Goal: Task Accomplishment & Management: Manage account settings

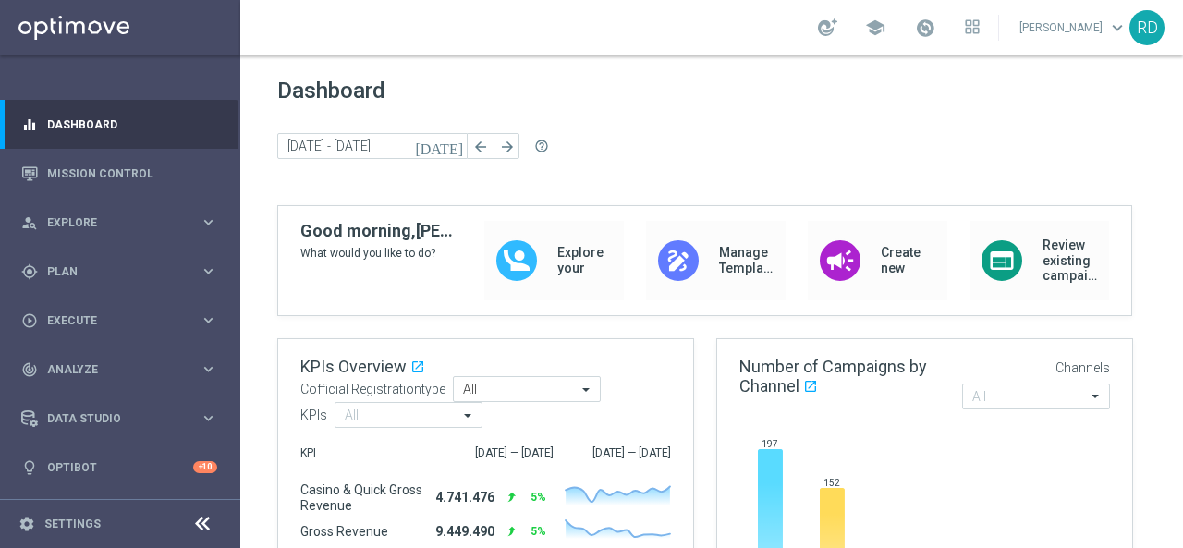
click at [457, 147] on icon "[DATE]" at bounding box center [440, 146] width 50 height 17
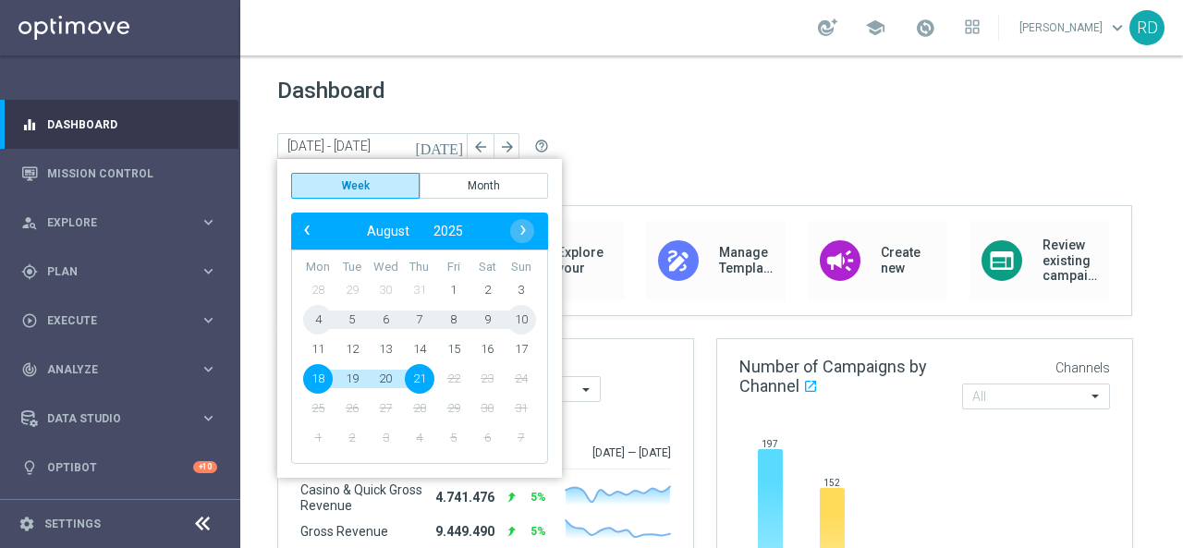
click at [491, 314] on span "9" at bounding box center [487, 320] width 30 height 30
type input "[DATE] - [DATE]"
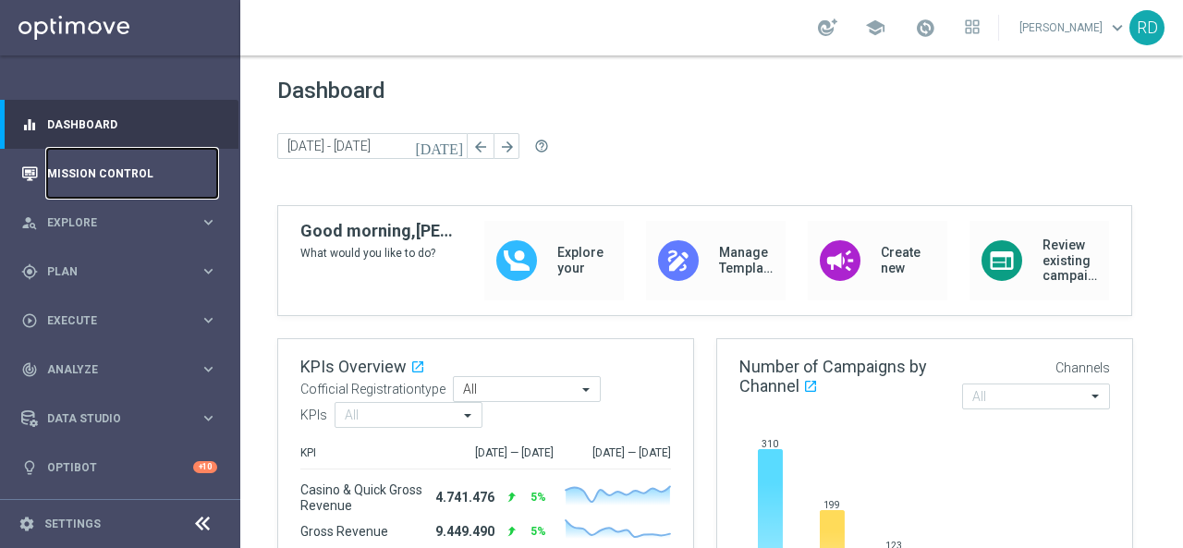
click at [102, 174] on link "Mission Control" at bounding box center [132, 173] width 170 height 49
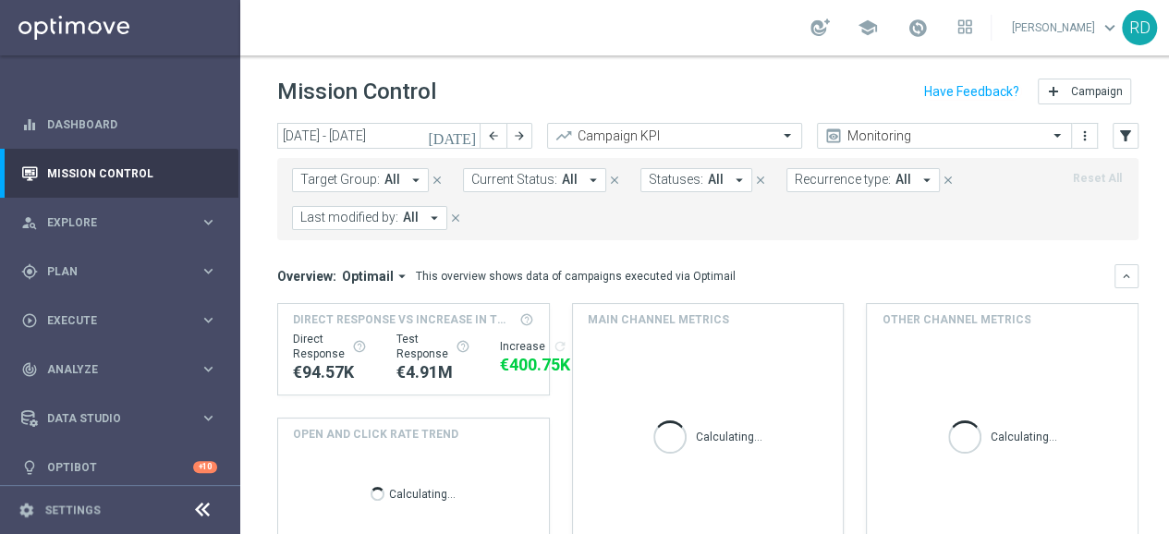
click at [473, 127] on button "[DATE]" at bounding box center [452, 137] width 55 height 28
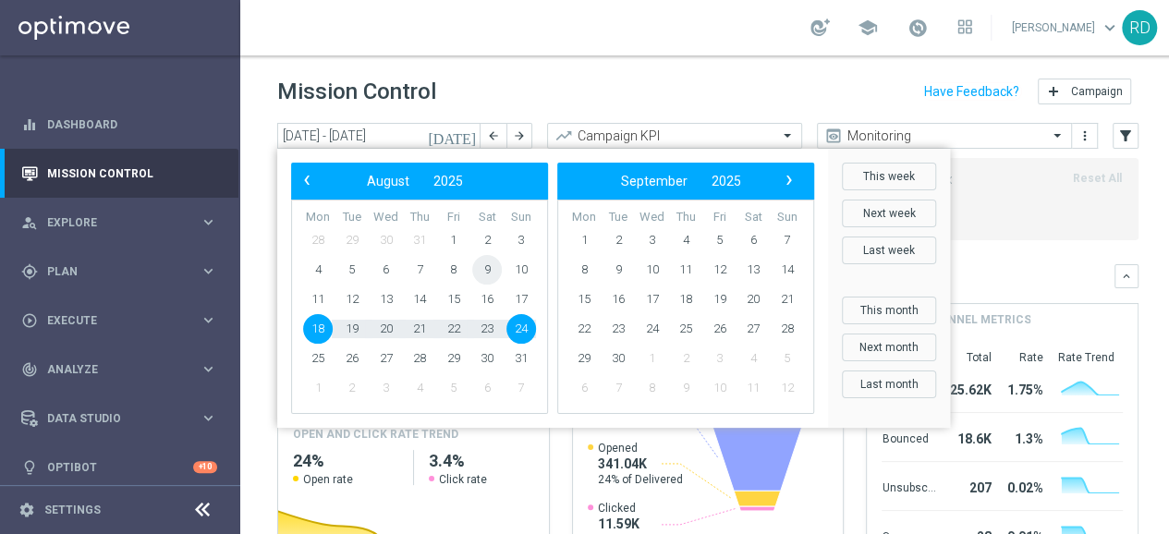
click at [480, 261] on span "9" at bounding box center [487, 270] width 30 height 30
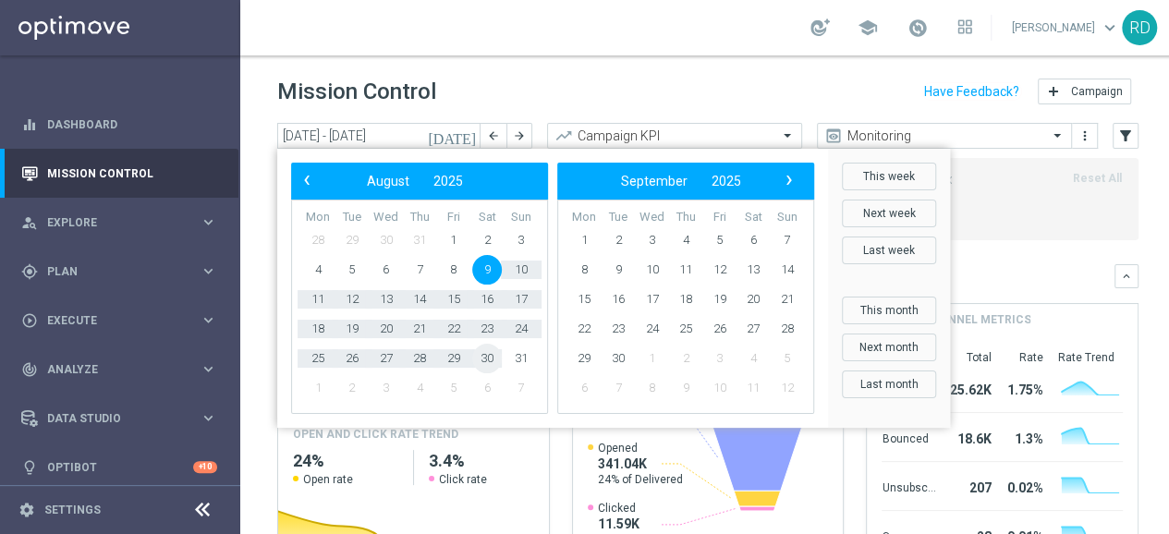
click at [484, 359] on span "30" at bounding box center [487, 359] width 30 height 30
type input "[DATE] - [DATE]"
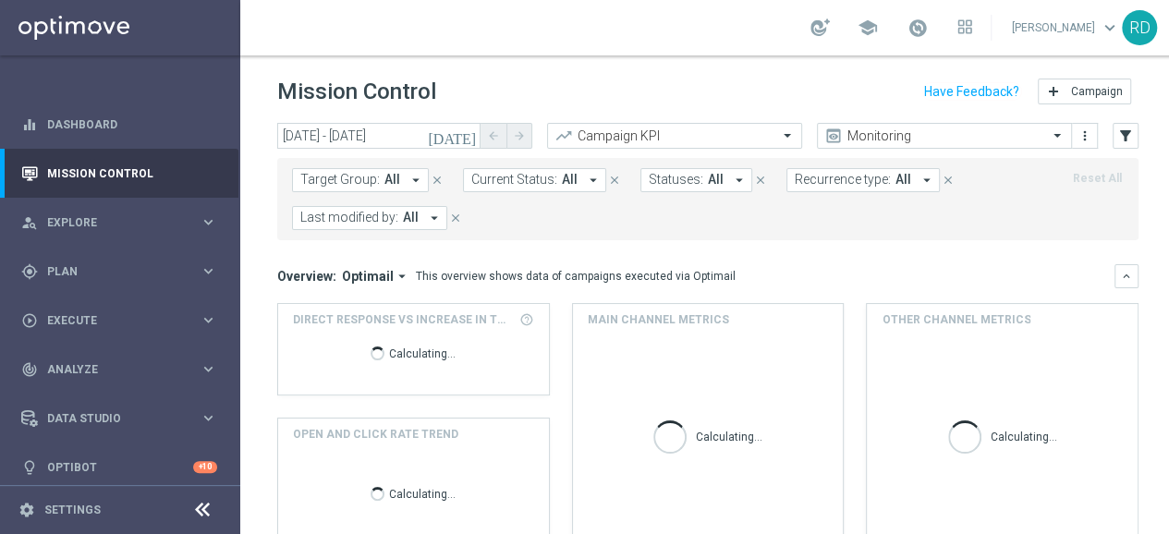
click at [358, 223] on span "Last modified by:" at bounding box center [349, 218] width 98 height 16
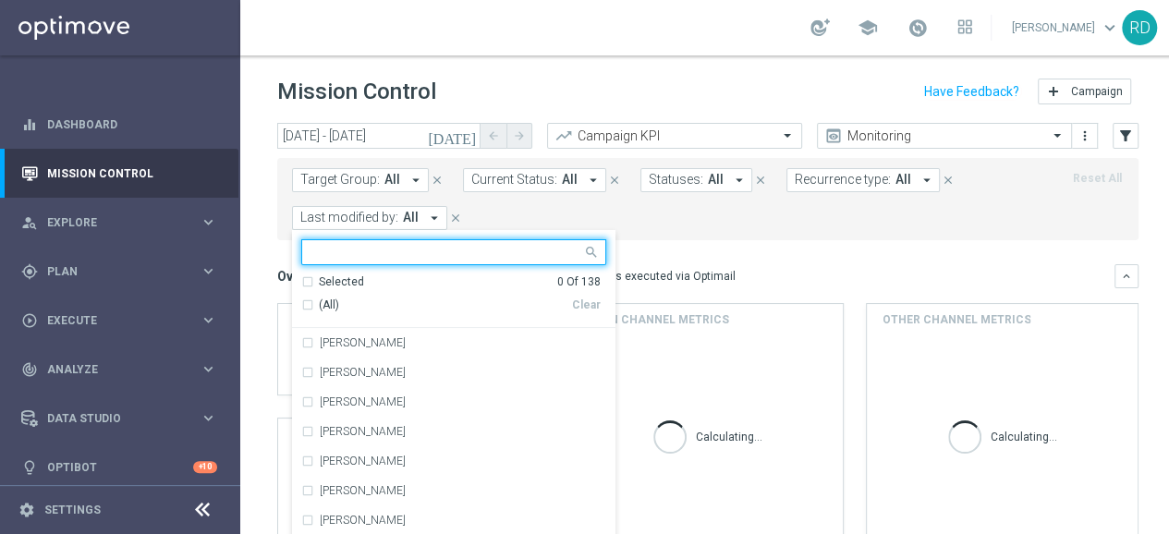
click at [361, 252] on input "text" at bounding box center [446, 253] width 271 height 16
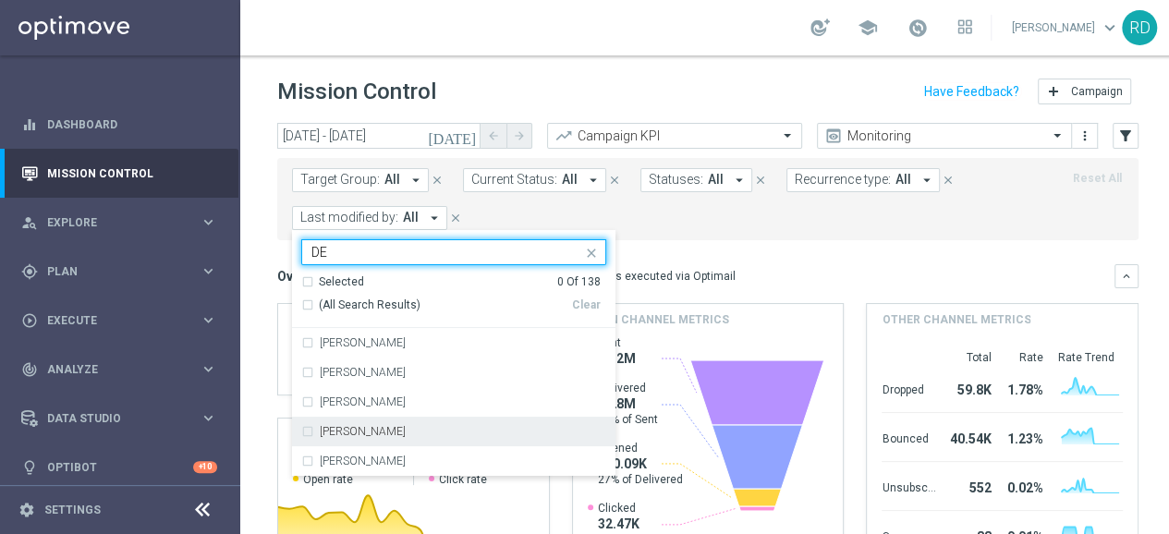
click at [350, 426] on label "[PERSON_NAME]" at bounding box center [363, 431] width 86 height 11
type input "DE"
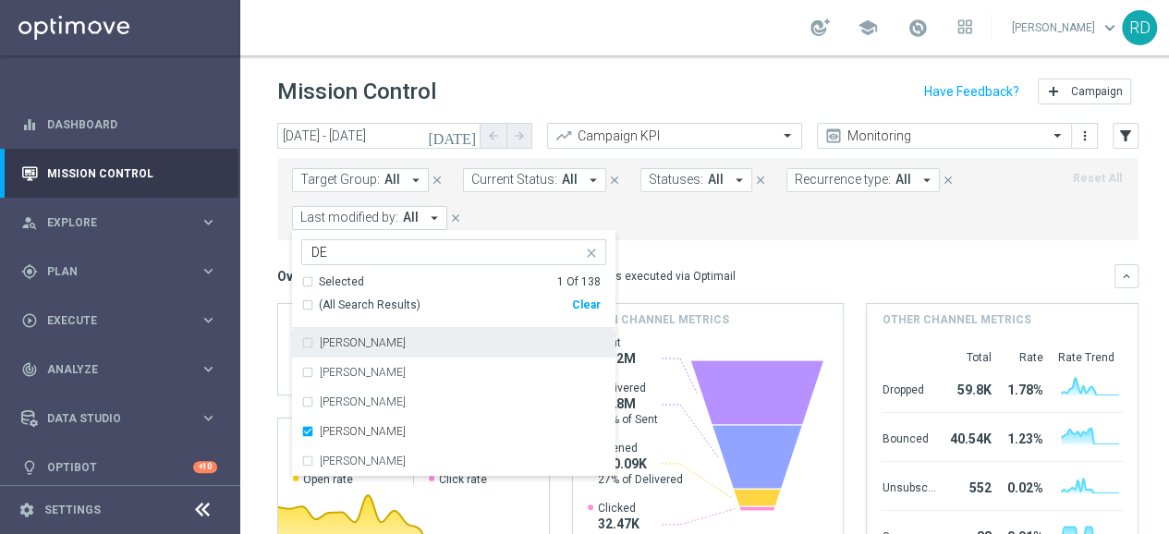
click at [712, 209] on form "Target Group: All arrow_drop_down close Current Status: All arrow_drop_down clo…" at bounding box center [666, 199] width 749 height 62
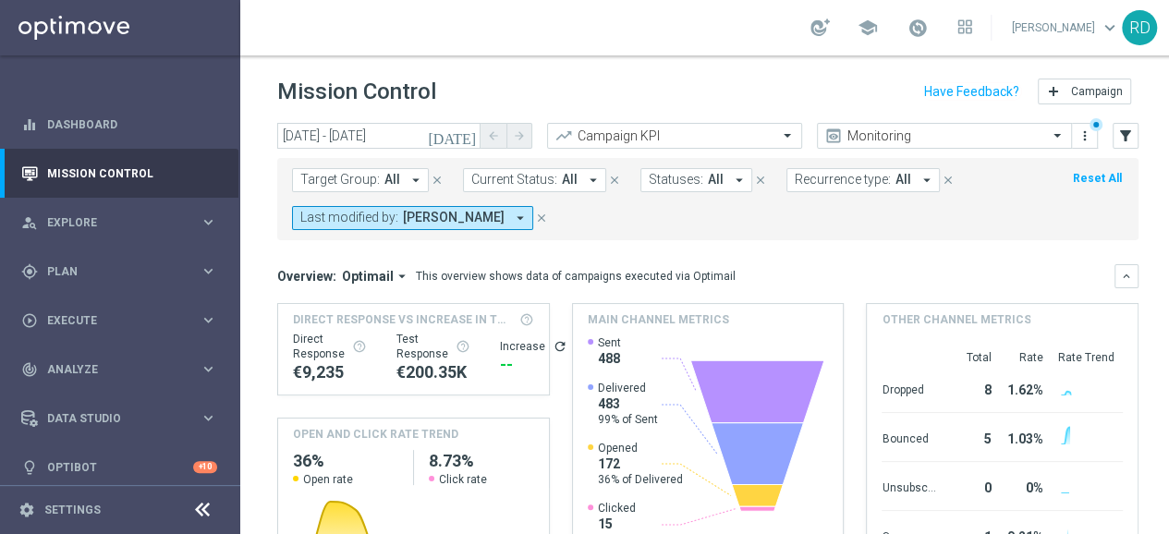
click at [850, 187] on span "Recurrence type:" at bounding box center [843, 180] width 96 height 16
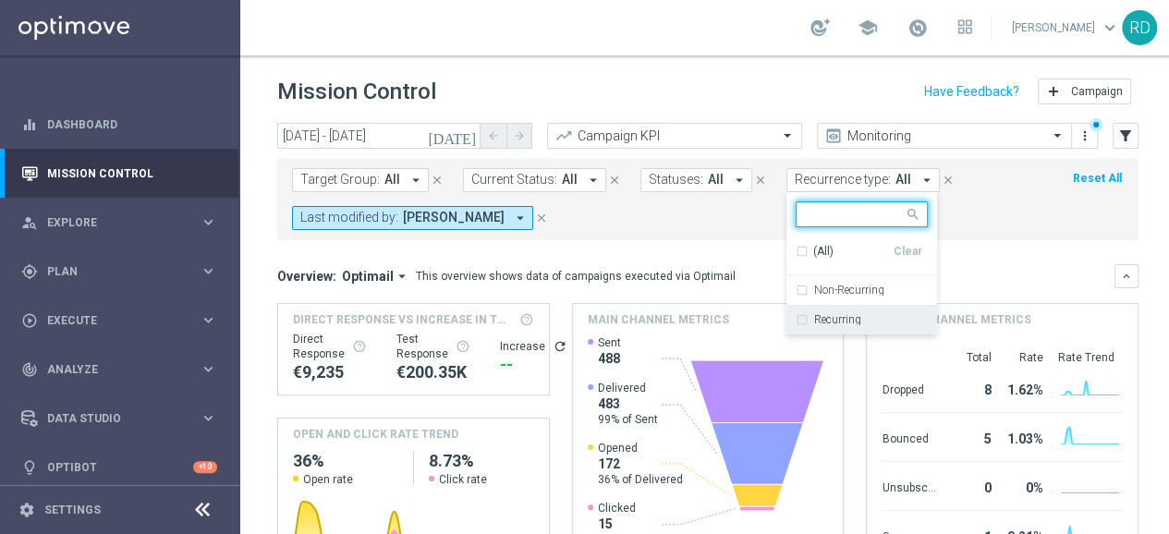
click at [808, 309] on div "Recurring" at bounding box center [861, 320] width 132 height 30
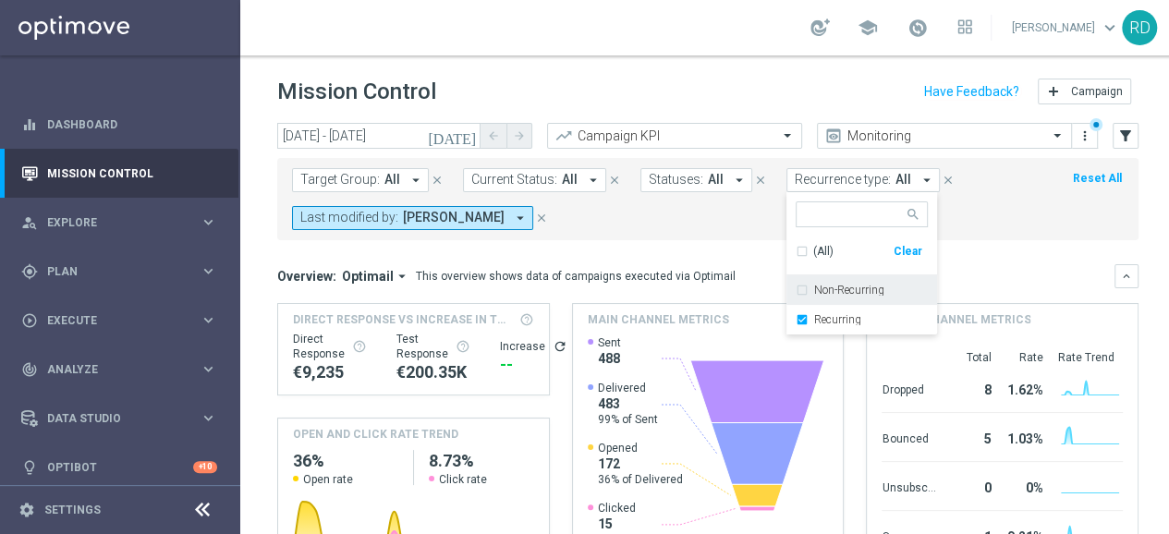
click at [706, 212] on form "Target Group: All arrow_drop_down close Current Status: All arrow_drop_down clo…" at bounding box center [666, 199] width 749 height 62
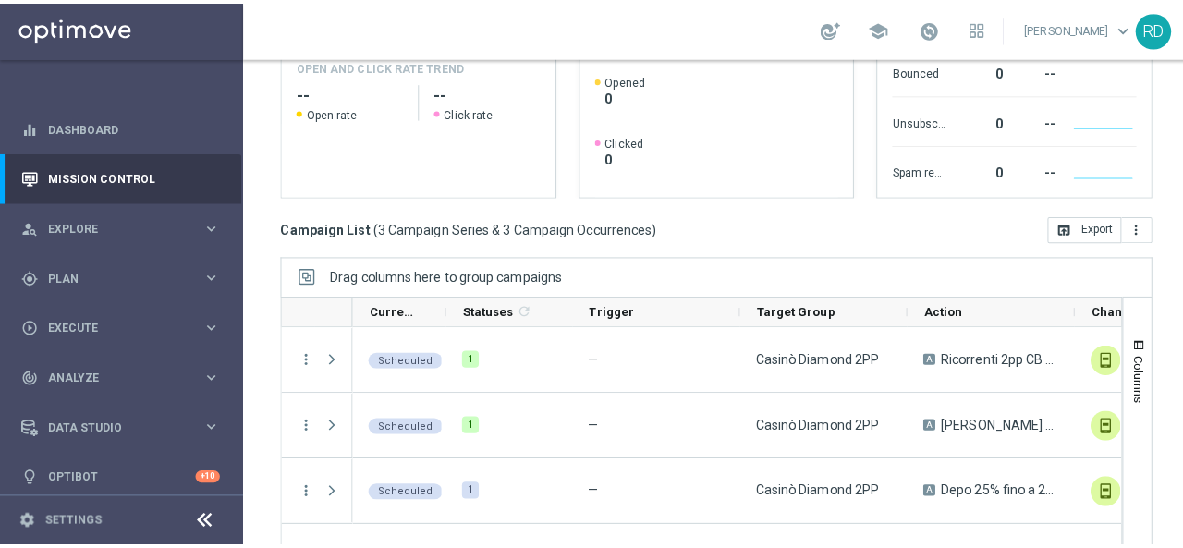
scroll to position [411, 0]
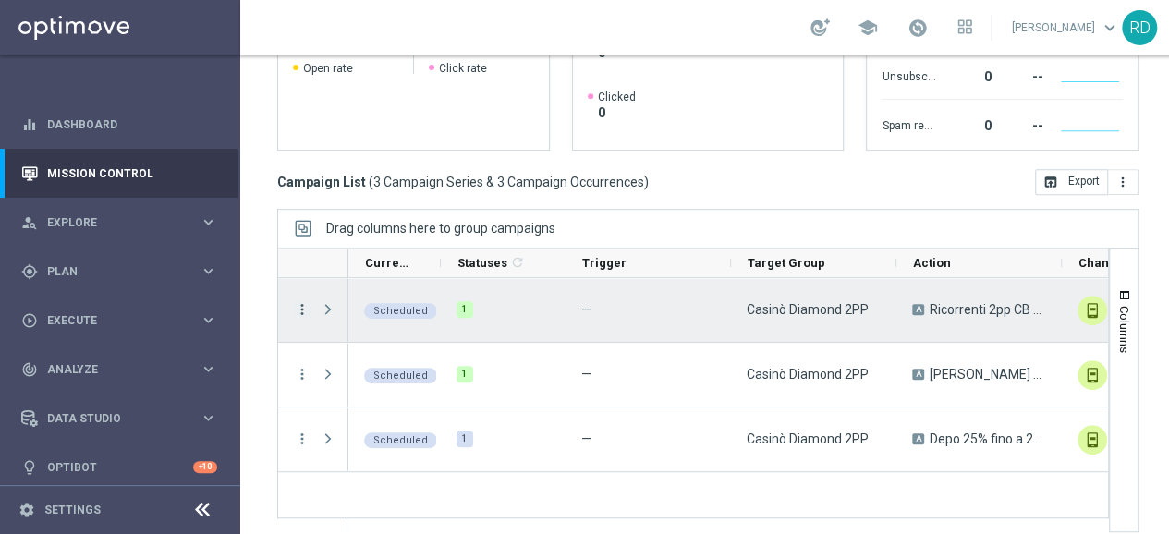
click at [300, 311] on icon "more_vert" at bounding box center [302, 309] width 17 height 17
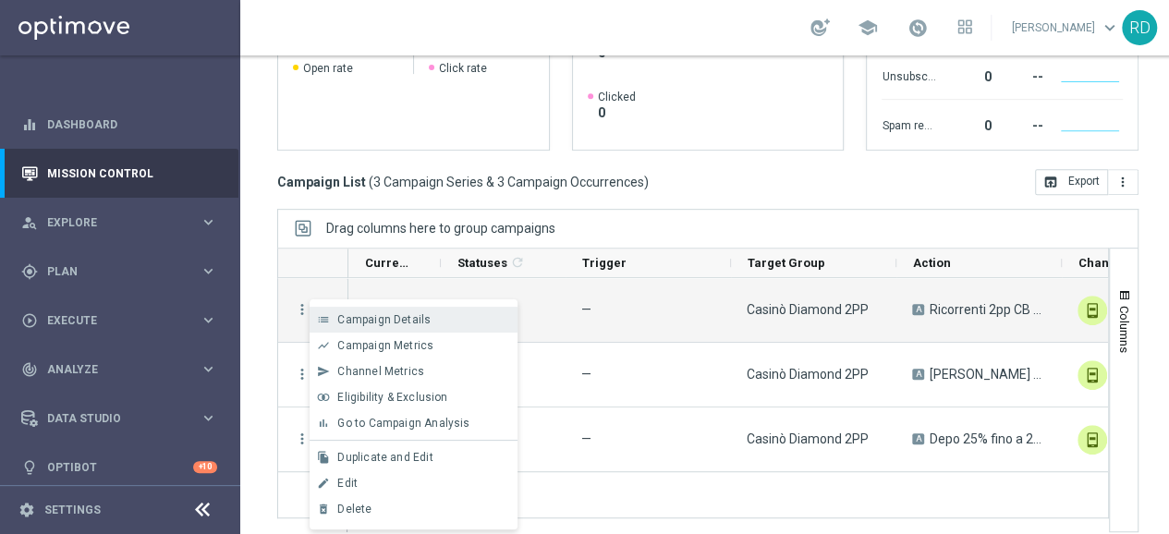
click at [364, 317] on span "Campaign Details" at bounding box center [383, 319] width 93 height 13
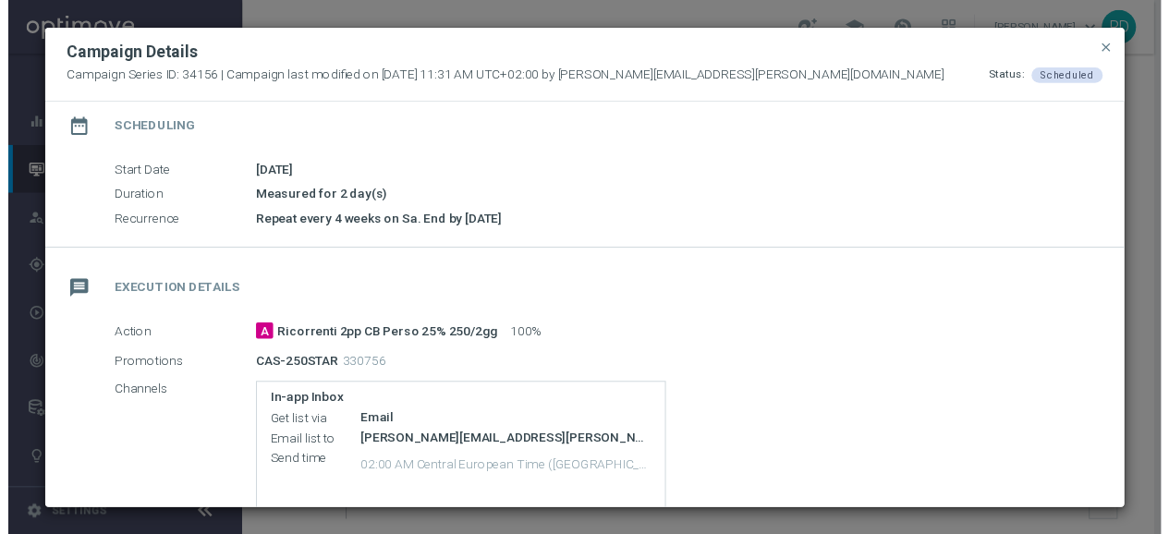
scroll to position [185, 0]
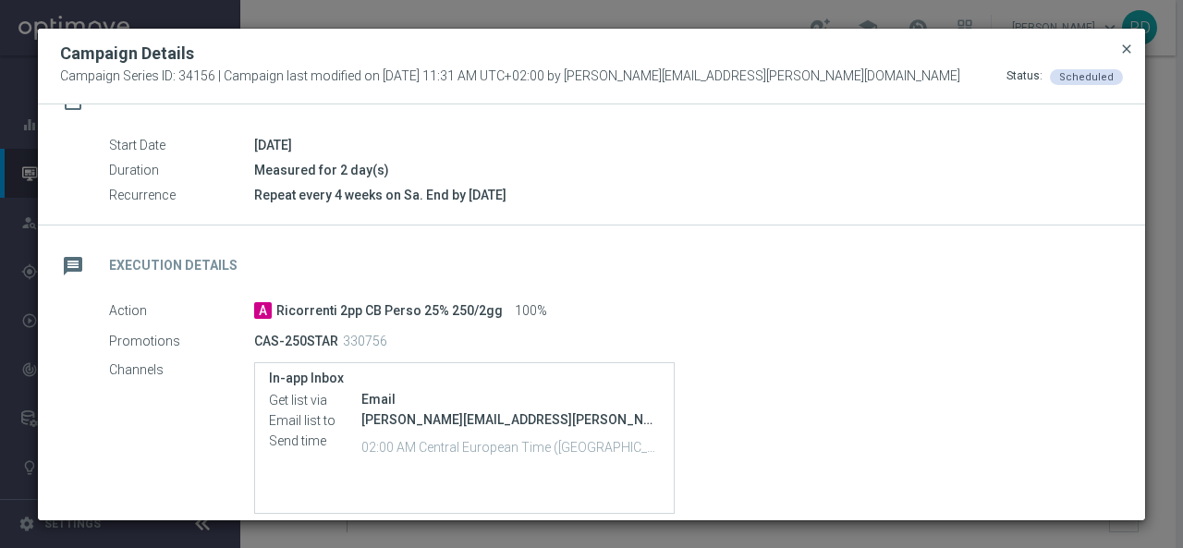
click at [1123, 42] on span "close" at bounding box center [1126, 49] width 15 height 15
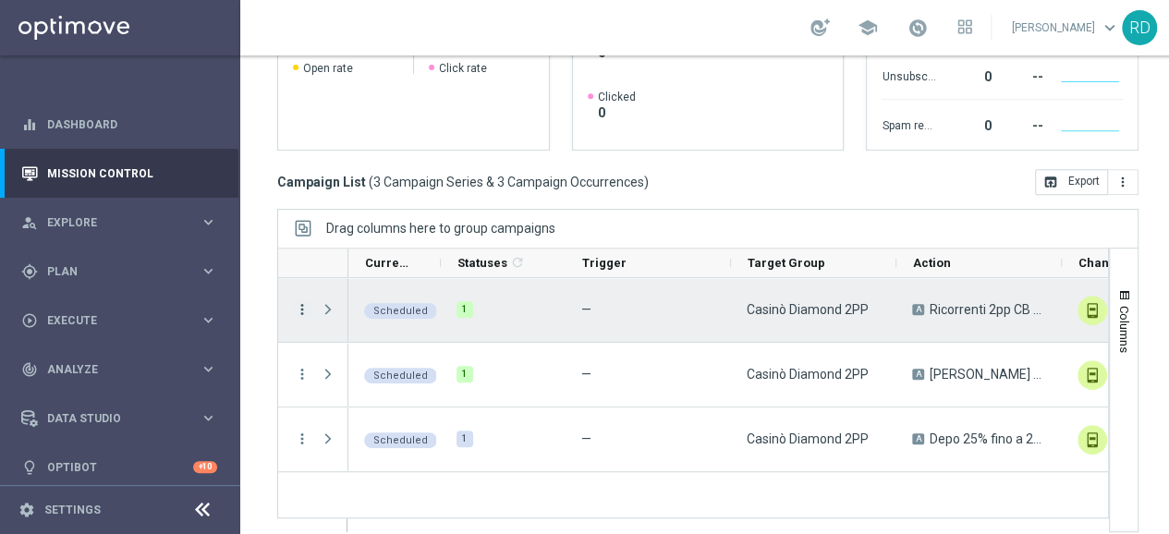
click at [301, 312] on icon "more_vert" at bounding box center [302, 309] width 17 height 17
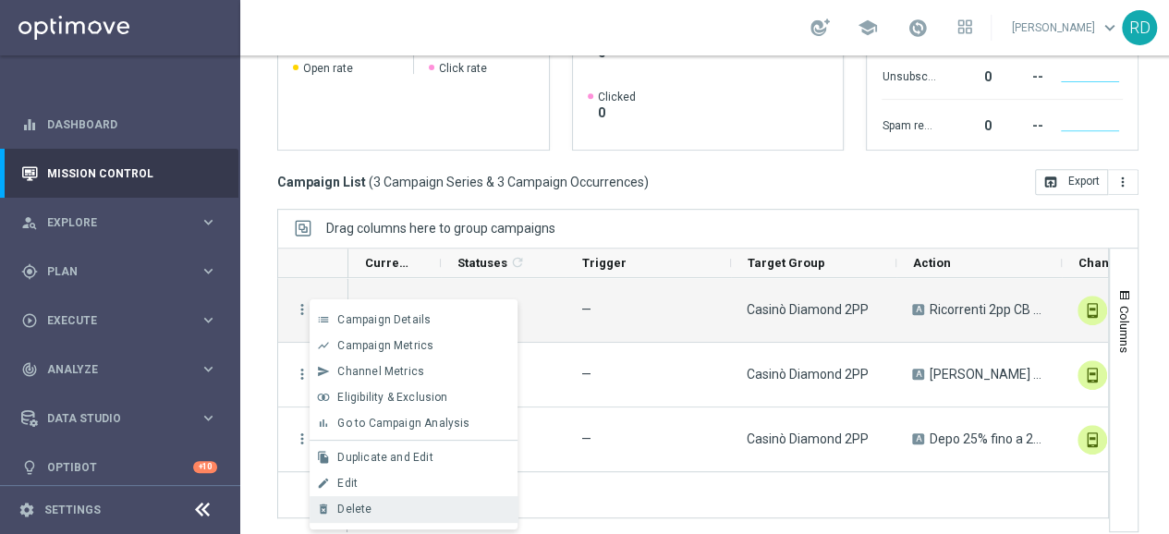
click at [359, 512] on span "Delete" at bounding box center [354, 509] width 34 height 13
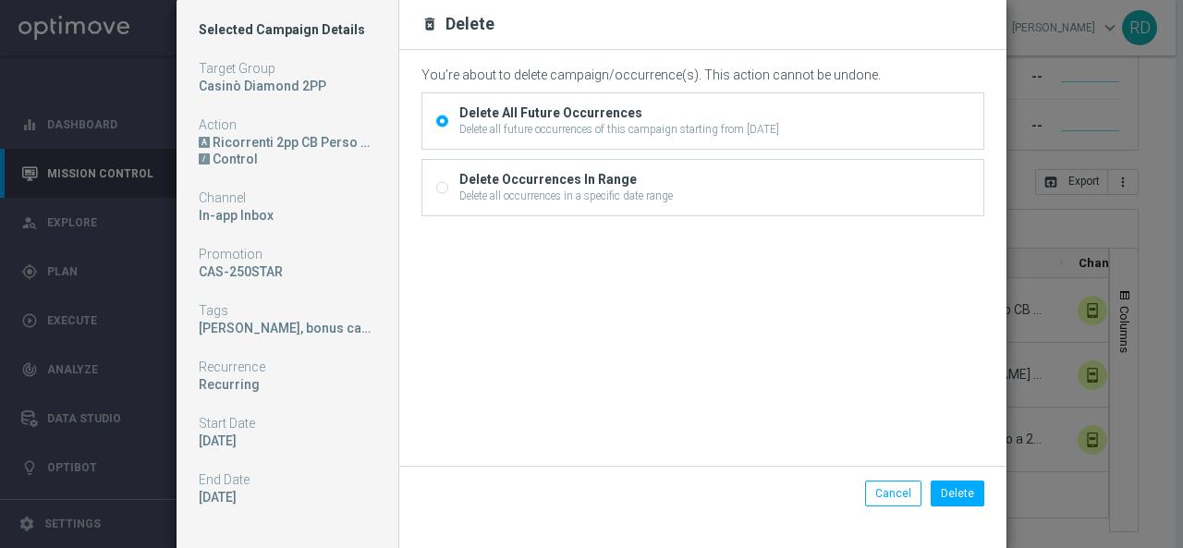
click at [522, 188] on div "Delete all occurrences in a specific date range" at bounding box center [565, 196] width 213 height 17
click at [448, 188] on input "Delete Occurrences In Range Delete all occurrences in a specific date range" at bounding box center [442, 190] width 12 height 12
radio input "true"
radio input "false"
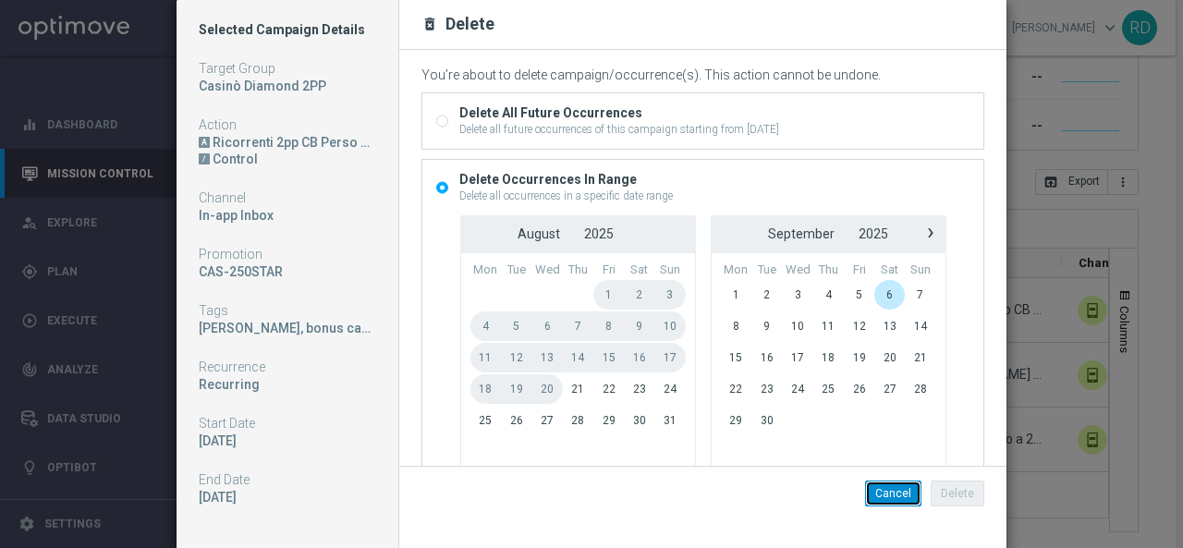
click at [866, 496] on button "Cancel" at bounding box center [893, 493] width 56 height 26
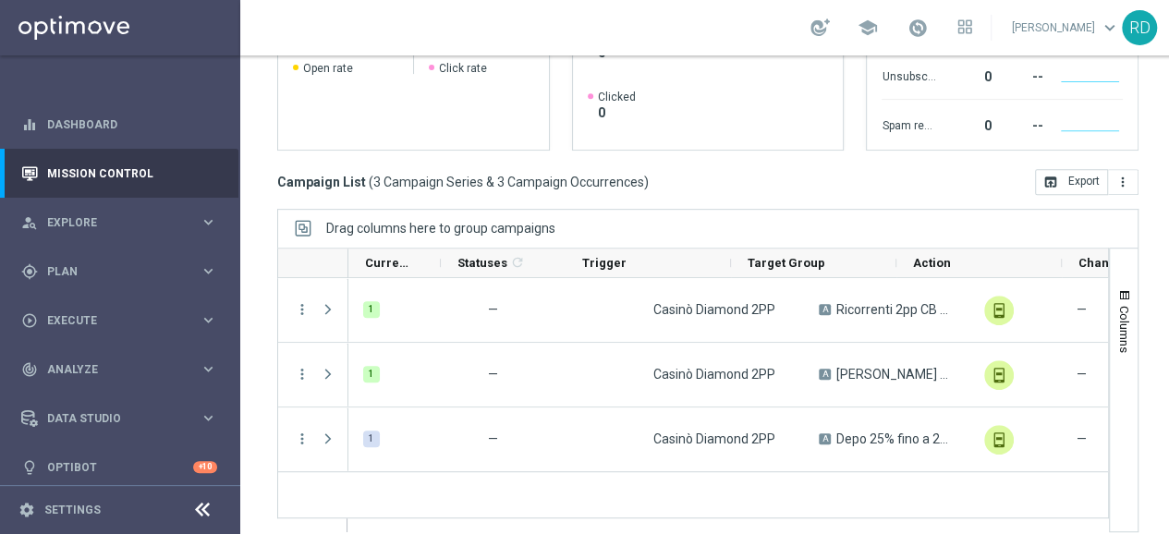
scroll to position [0, 0]
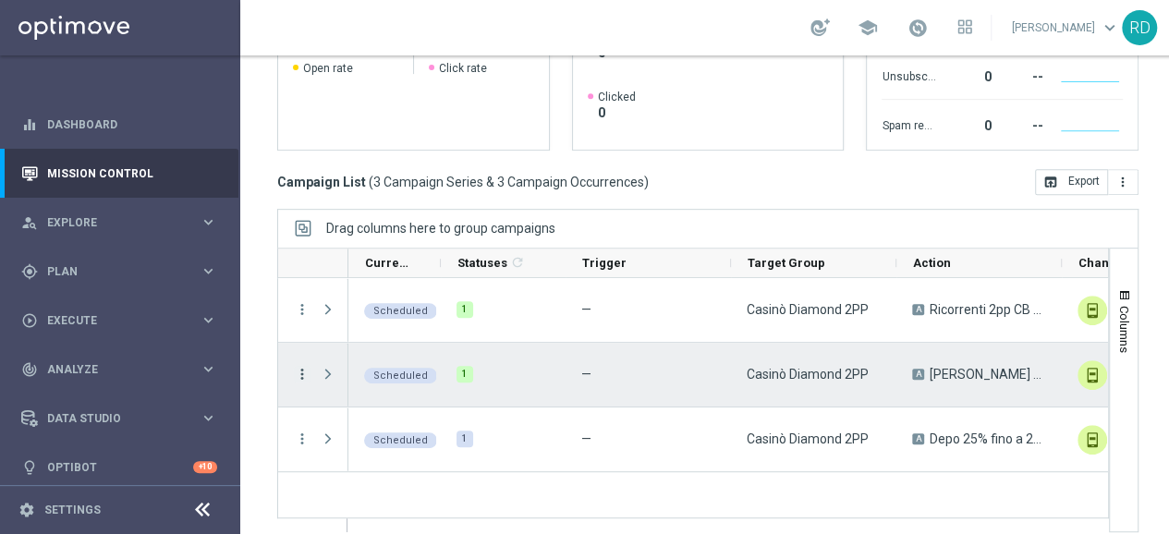
click at [297, 374] on icon "more_vert" at bounding box center [302, 374] width 17 height 17
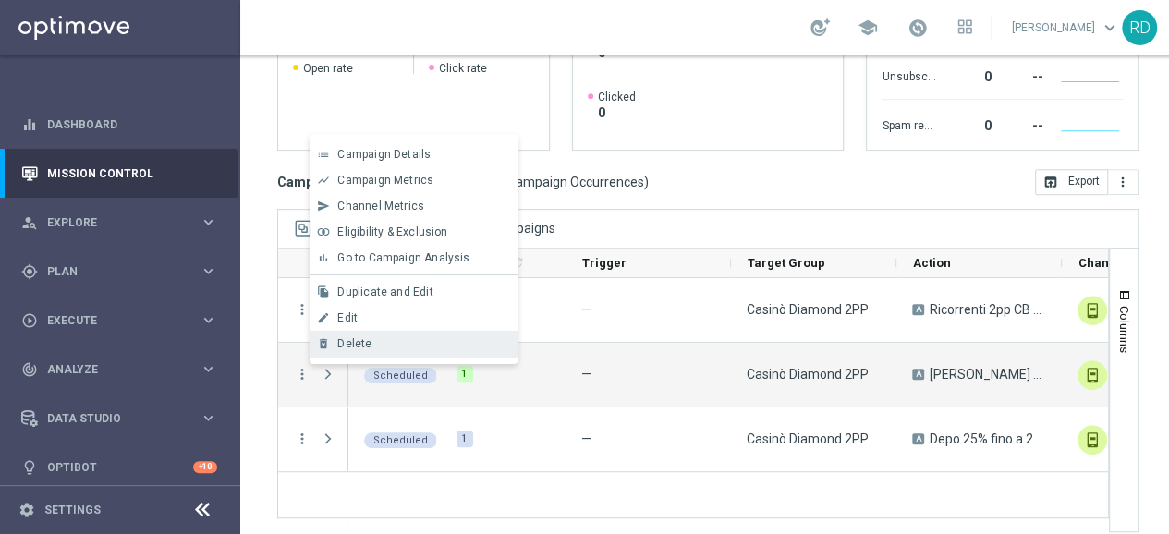
click at [359, 349] on span "Delete" at bounding box center [354, 343] width 34 height 13
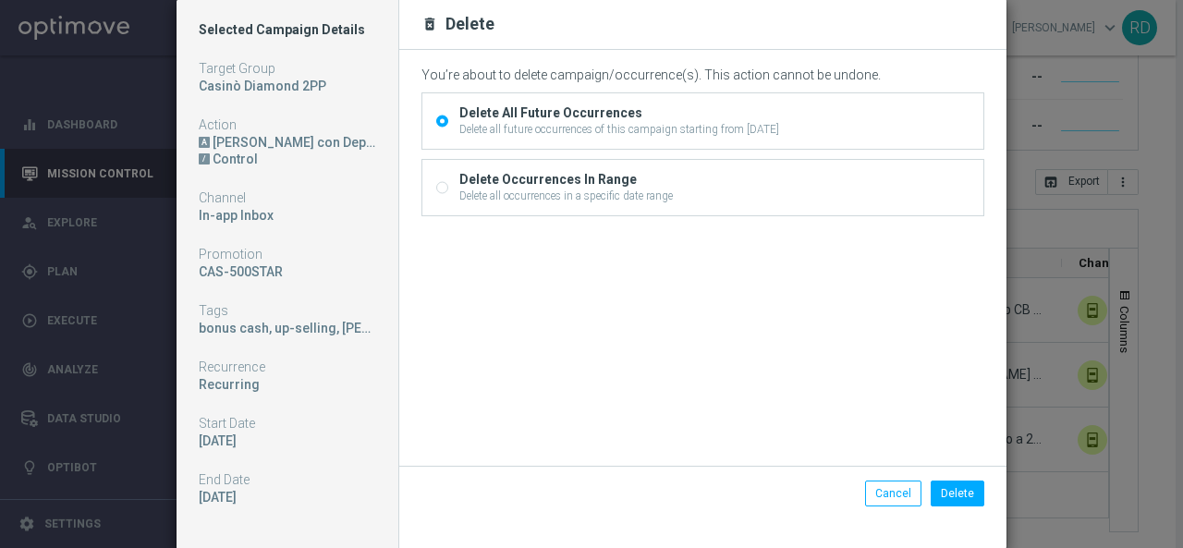
click at [652, 182] on div "Delete Occurrences In Range" at bounding box center [565, 179] width 213 height 17
click at [448, 184] on input "Delete Occurrences In Range Delete all occurrences in a specific date range" at bounding box center [442, 190] width 12 height 12
radio input "true"
radio input "false"
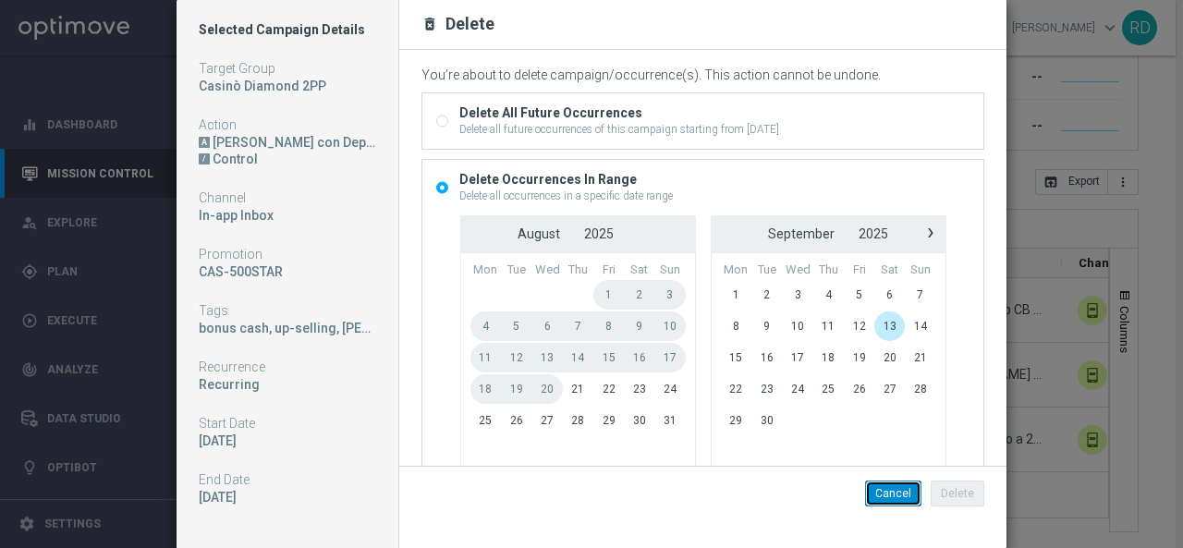
click at [872, 498] on button "Cancel" at bounding box center [893, 493] width 56 height 26
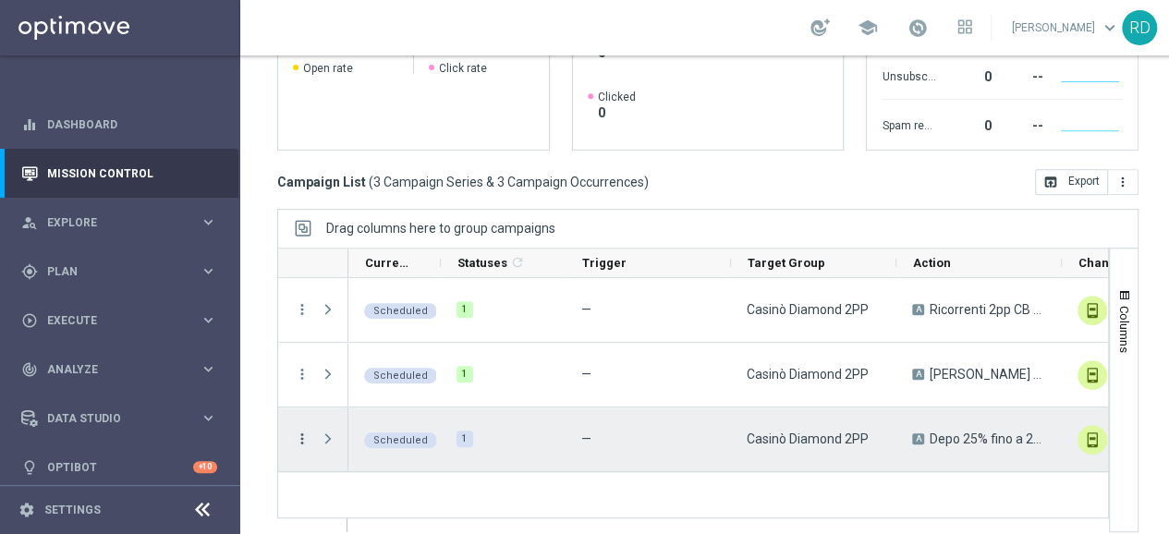
click at [299, 438] on icon "more_vert" at bounding box center [302, 439] width 17 height 17
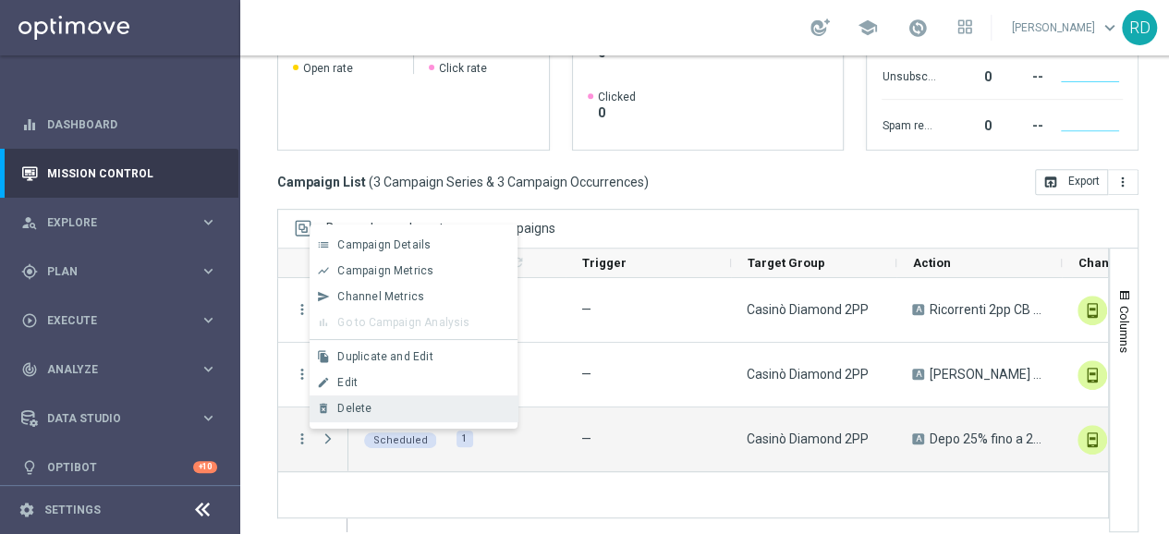
click at [349, 413] on span "Delete" at bounding box center [354, 408] width 34 height 13
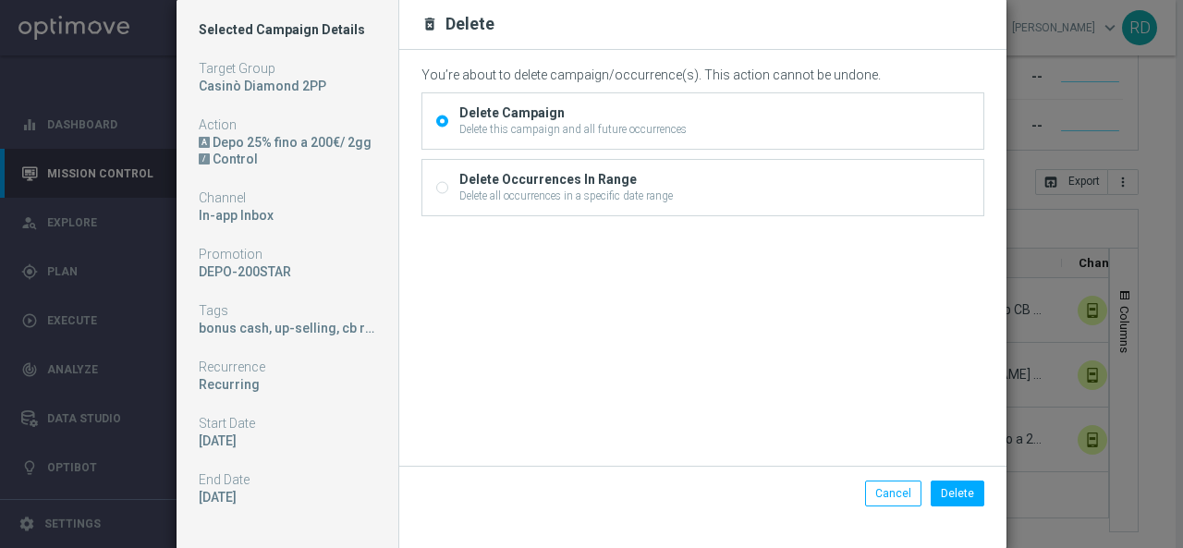
click at [577, 188] on div "Delete all occurrences in a specific date range" at bounding box center [565, 196] width 213 height 17
click at [448, 187] on input "Delete Occurrences In Range Delete all occurrences in a specific date range" at bounding box center [442, 190] width 12 height 12
radio input "true"
radio input "false"
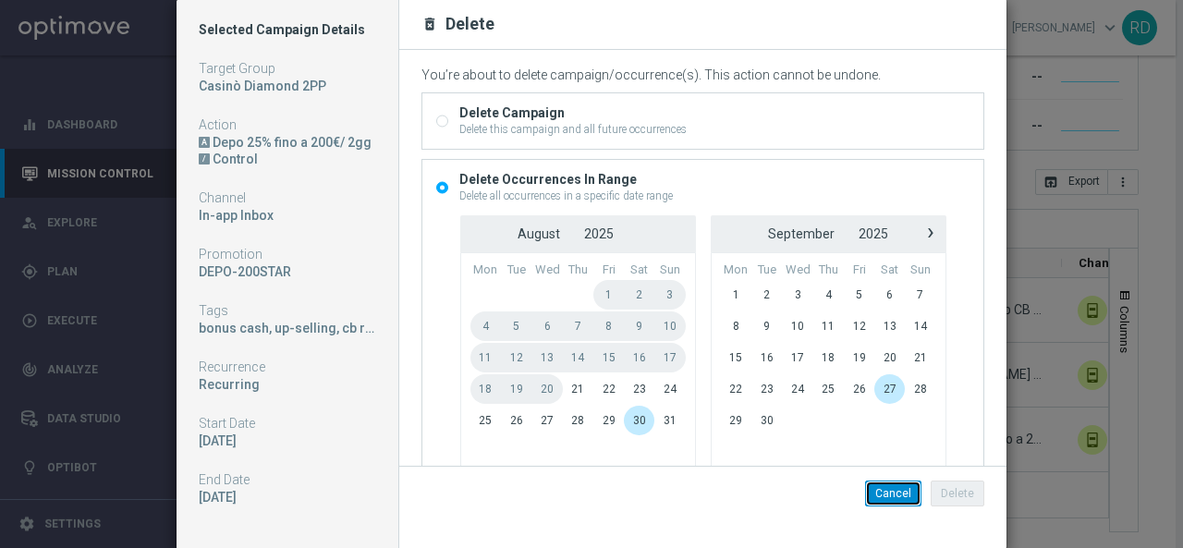
click at [869, 493] on button "Cancel" at bounding box center [893, 493] width 56 height 26
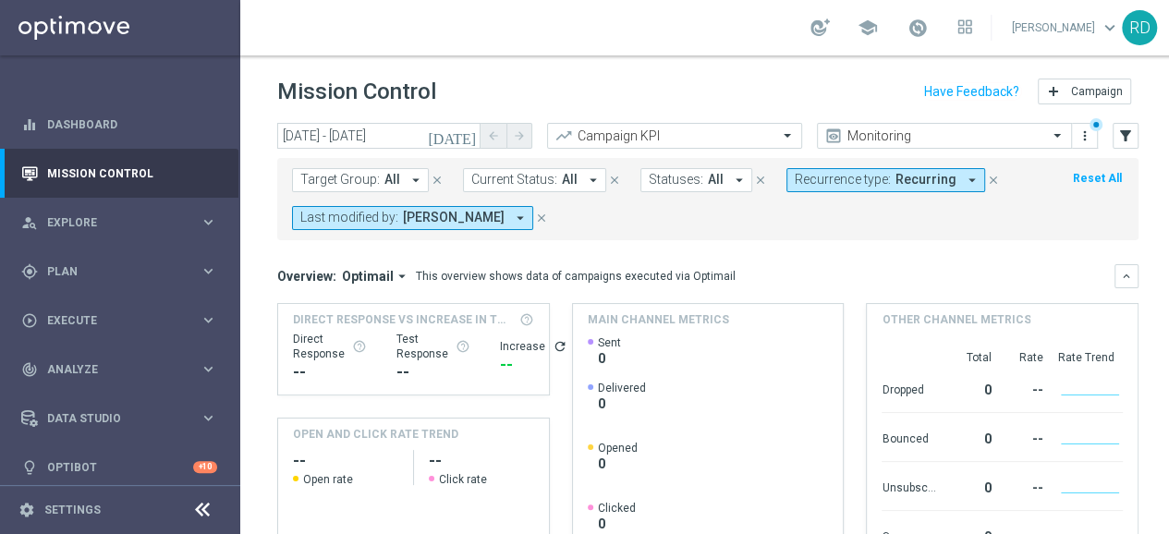
click at [464, 131] on icon "[DATE]" at bounding box center [453, 135] width 50 height 17
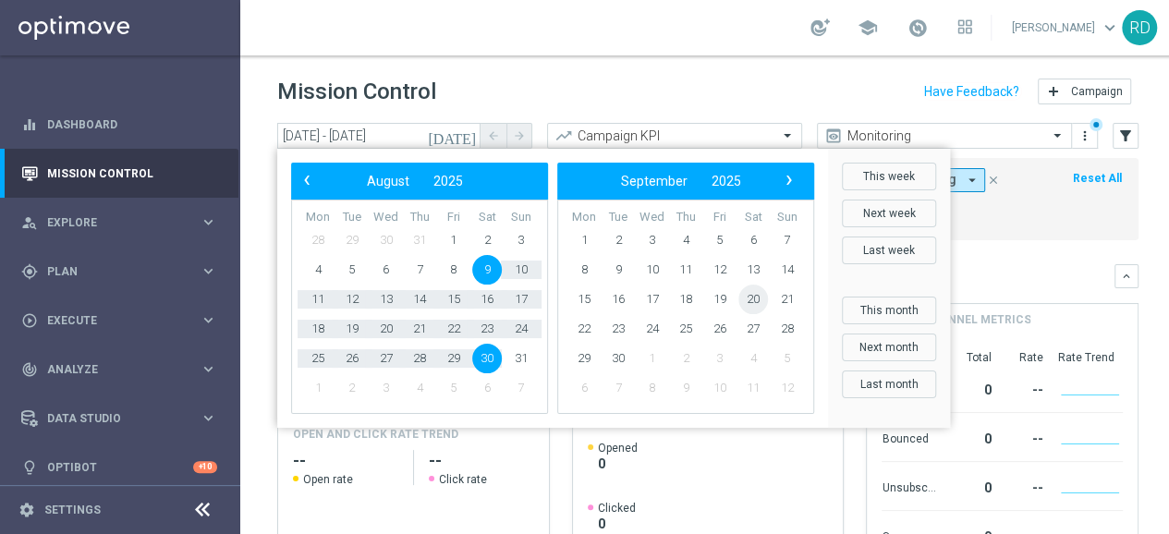
click at [750, 297] on span "20" at bounding box center [753, 300] width 30 height 30
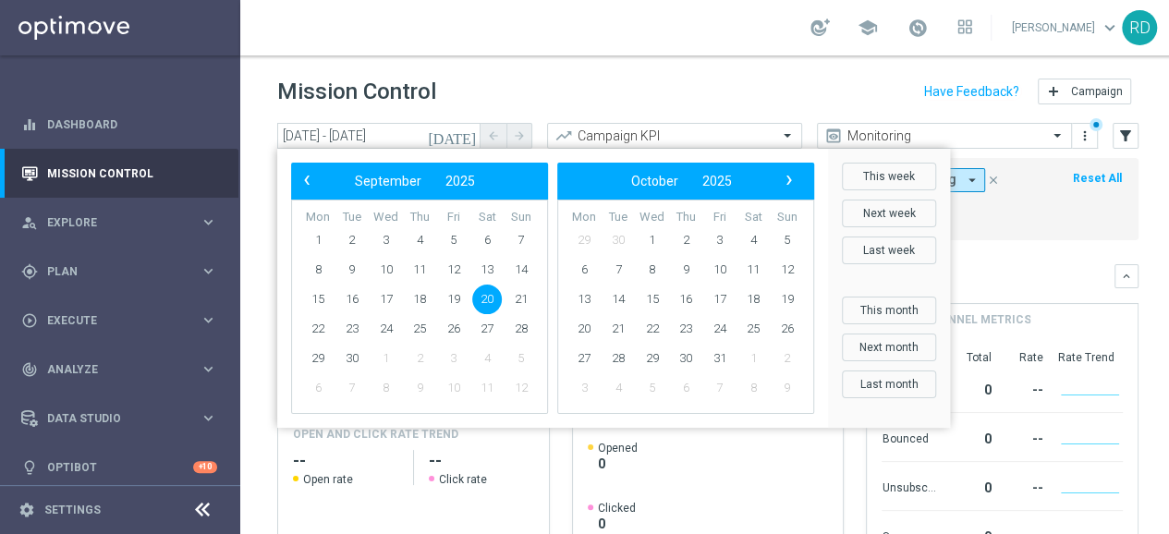
click at [484, 297] on span "20" at bounding box center [487, 300] width 30 height 30
type input "[DATE] - [DATE]"
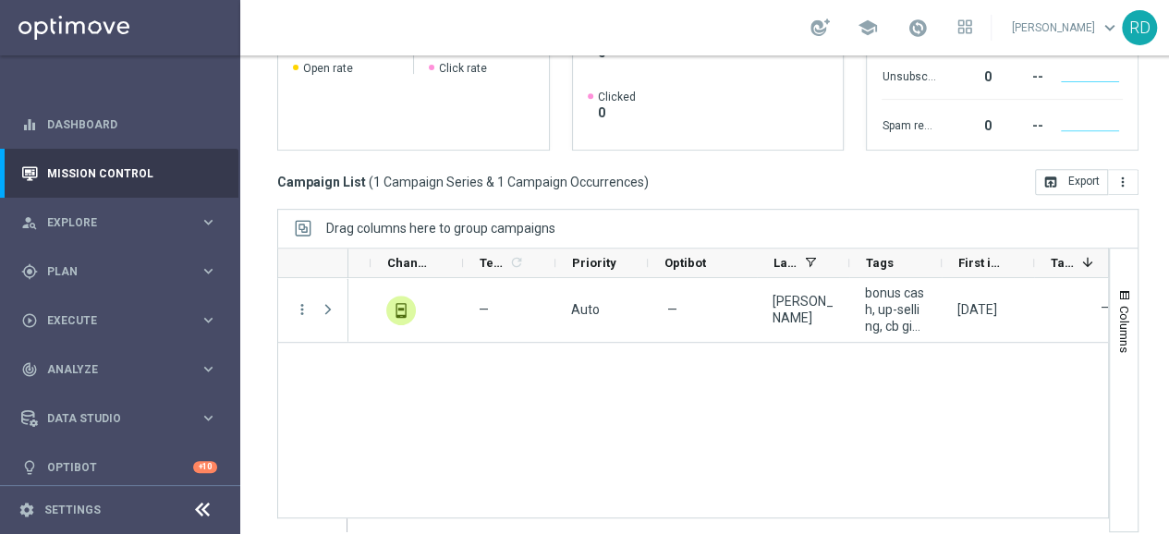
scroll to position [0, 693]
